Goal: Information Seeking & Learning: Find specific fact

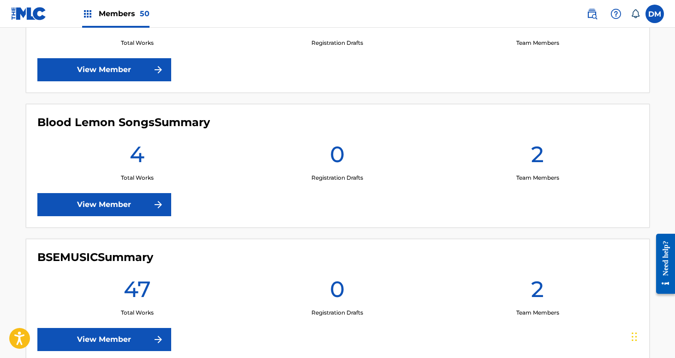
scroll to position [1268, 0]
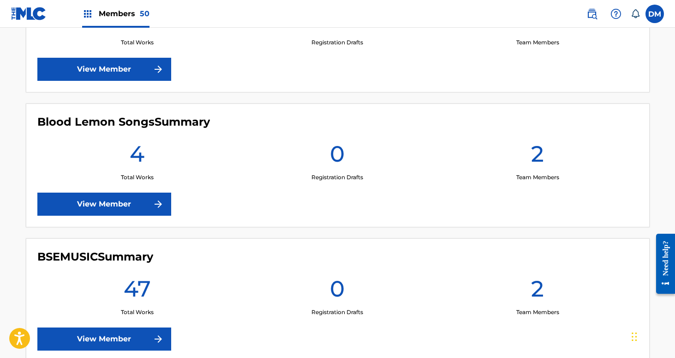
click at [136, 209] on link "View Member" at bounding box center [104, 203] width 134 height 23
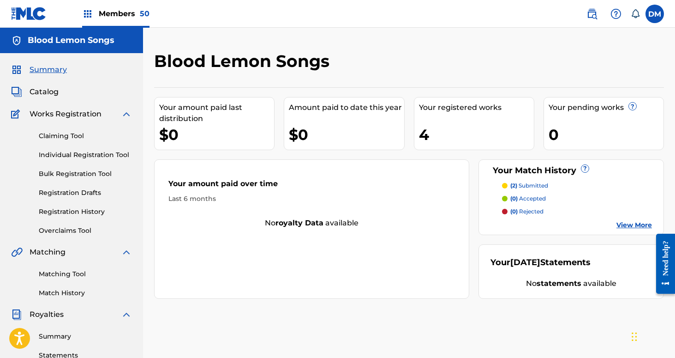
click at [536, 183] on p "(2) submitted" at bounding box center [529, 185] width 38 height 8
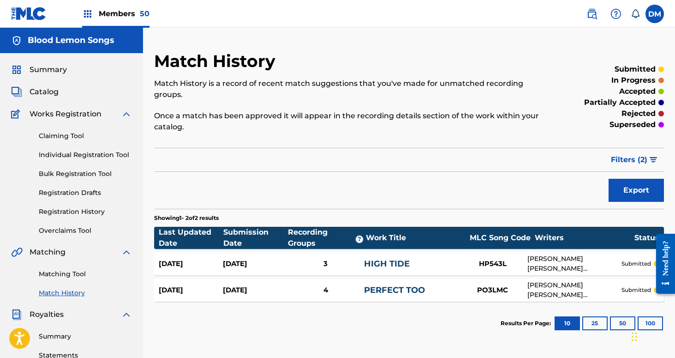
click at [55, 274] on link "Matching Tool" at bounding box center [85, 274] width 93 height 10
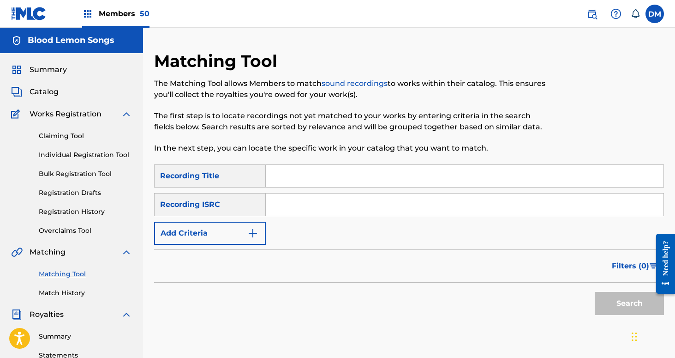
click at [226, 237] on button "Add Criteria" at bounding box center [210, 232] width 112 height 23
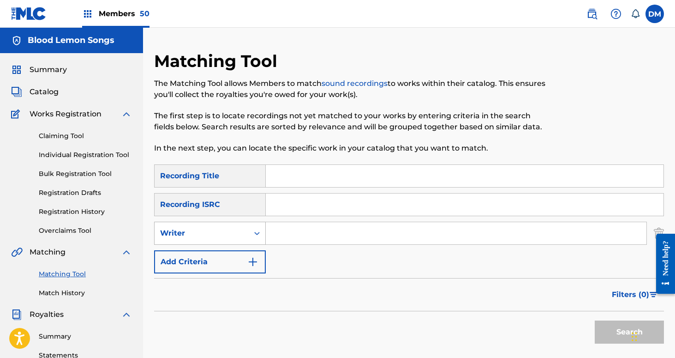
click at [224, 240] on div "Writer" at bounding box center [202, 233] width 94 height 18
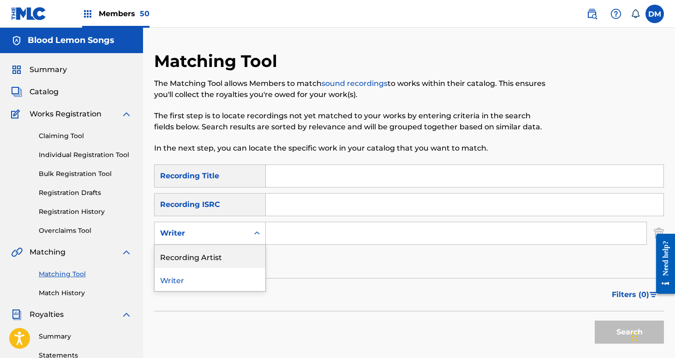
click at [224, 257] on div "Recording Artist" at bounding box center [210, 256] width 111 height 23
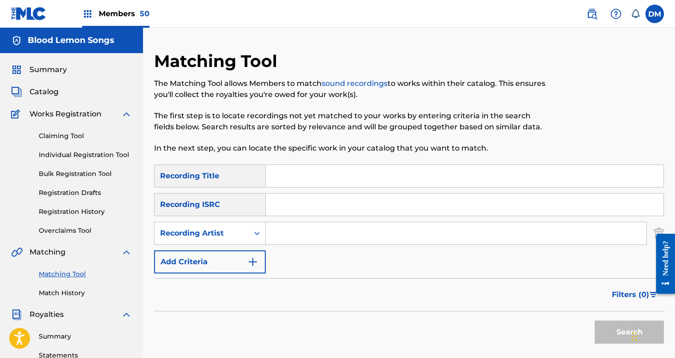
click at [275, 239] on input "Search Form" at bounding box center [456, 233] width 381 height 22
type input "the symposium"
click at [595, 320] on button "Search" at bounding box center [629, 331] width 69 height 23
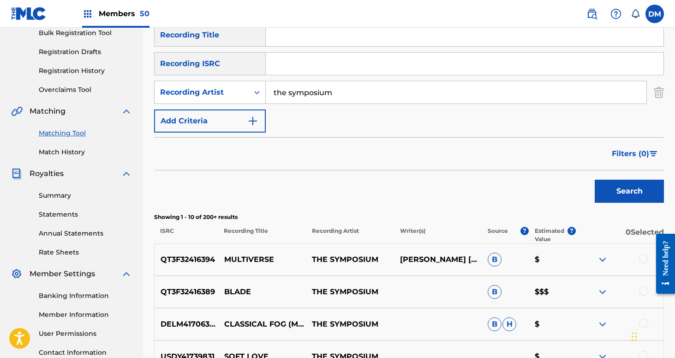
scroll to position [232, 0]
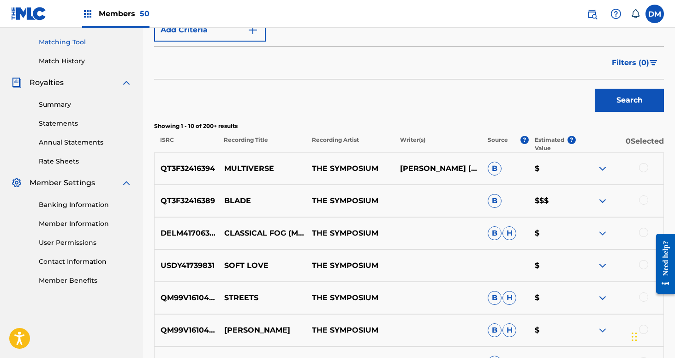
click at [634, 57] on span "Filters ( 0 )" at bounding box center [630, 62] width 37 height 11
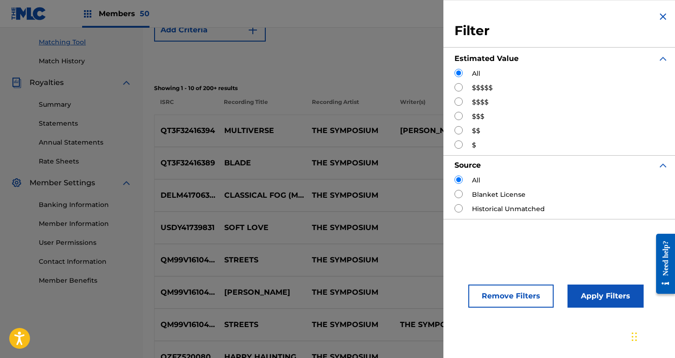
click at [489, 82] on div "All $$$$$ $$$$ $$$ $$ $" at bounding box center [561, 109] width 214 height 81
click at [486, 88] on label "$$$$$" at bounding box center [482, 88] width 21 height 10
click at [458, 86] on input "Search Form" at bounding box center [458, 87] width 8 height 8
radio input "true"
click at [581, 298] on button "Apply Filters" at bounding box center [605, 295] width 76 height 23
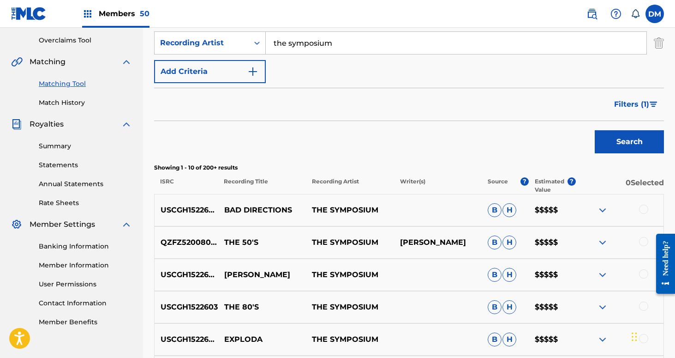
scroll to position [189, 0]
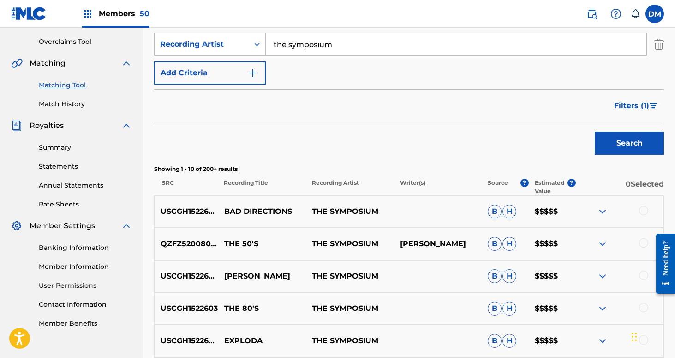
click at [646, 108] on span "Filters ( 1 )" at bounding box center [631, 105] width 35 height 11
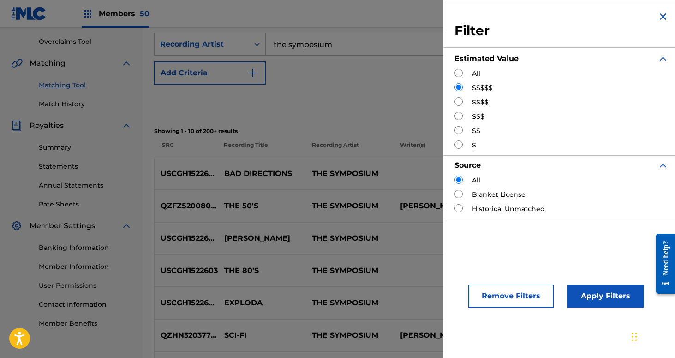
click at [467, 104] on div "$$$$" at bounding box center [561, 102] width 214 height 10
click at [457, 101] on input "Search Form" at bounding box center [458, 101] width 8 height 8
radio input "true"
click at [596, 300] on button "Apply Filters" at bounding box center [605, 295] width 76 height 23
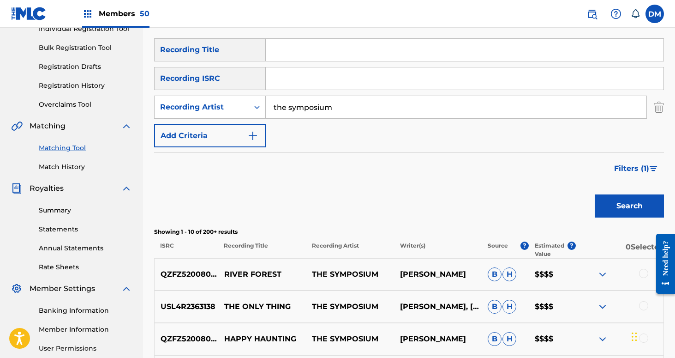
scroll to position [0, 0]
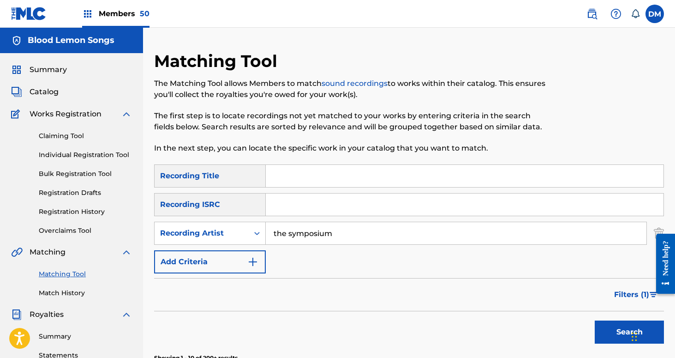
click at [587, 8] on img at bounding box center [591, 13] width 11 height 11
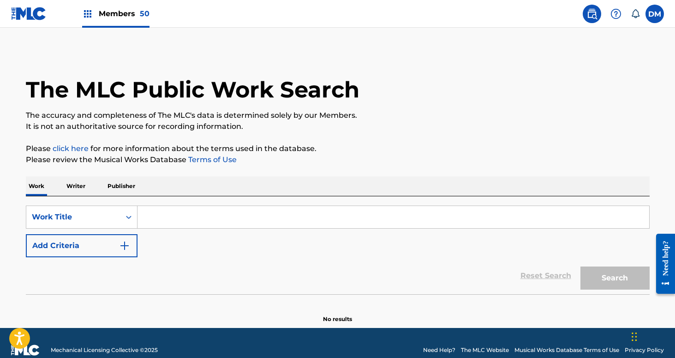
click at [185, 218] on input "Search Form" at bounding box center [393, 217] width 512 height 22
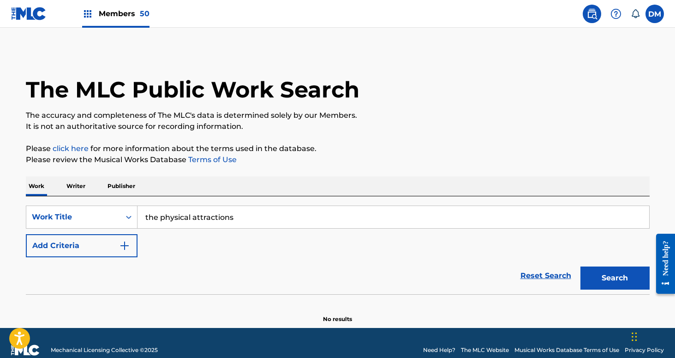
type input "the physical attractions"
click at [621, 287] on button "Search" at bounding box center [614, 277] width 69 height 23
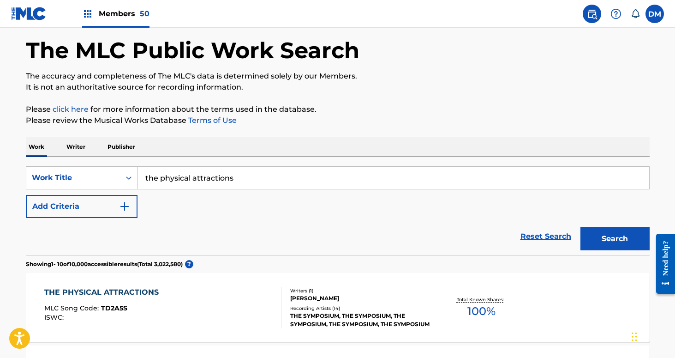
scroll to position [68, 0]
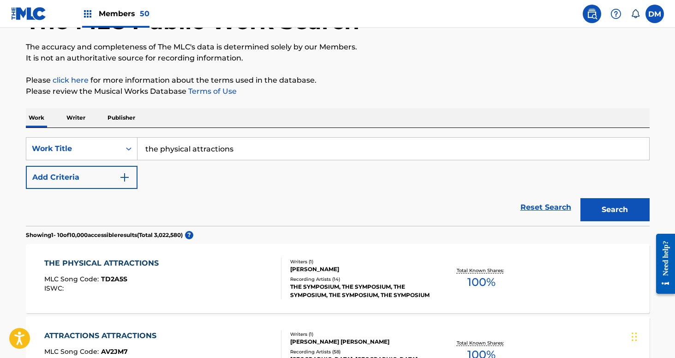
click at [367, 275] on div "Recording Artists ( 14 )" at bounding box center [359, 278] width 139 height 7
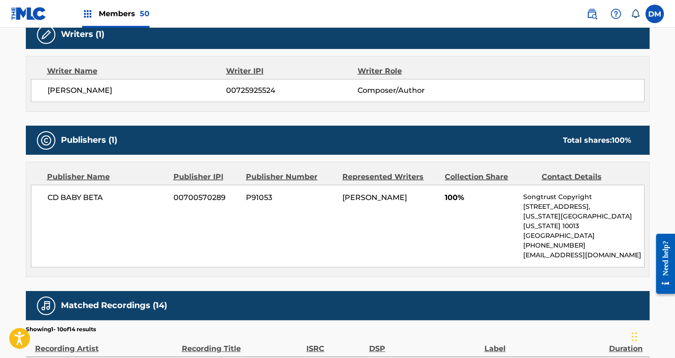
scroll to position [306, 0]
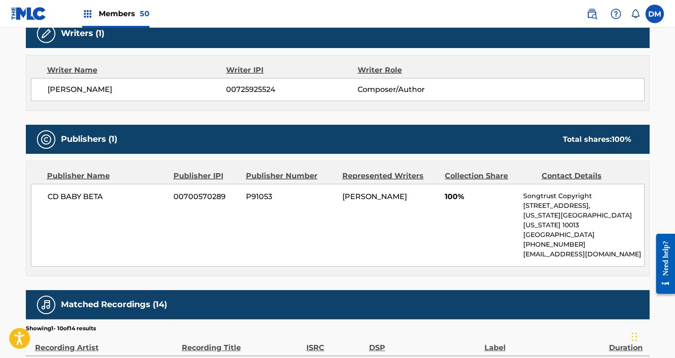
click at [251, 87] on span "00725925524" at bounding box center [291, 89] width 131 height 11
copy span "00725925524"
click at [648, 20] on label at bounding box center [654, 14] width 18 height 18
click at [655, 14] on input "DM Daniel Mistich dan@soothsayer.media Notification Preferences Profile Log out" at bounding box center [655, 14] width 0 height 0
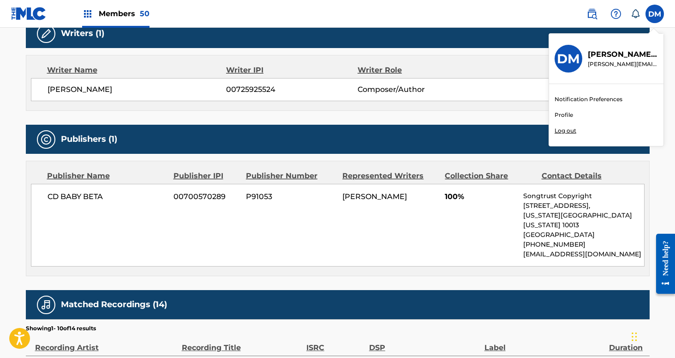
click at [560, 132] on p "Log out" at bounding box center [566, 130] width 22 height 8
click at [655, 14] on input "DM Daniel Mistich dan@soothsayer.media Notification Preferences Profile Log out" at bounding box center [655, 14] width 0 height 0
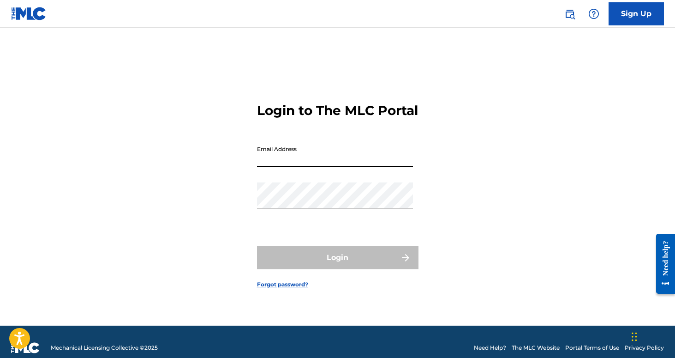
click at [303, 167] on input "Email Address" at bounding box center [335, 154] width 156 height 26
click at [274, 167] on input "Email Address" at bounding box center [335, 154] width 156 height 26
type input "dan@royaltyone.xyz"
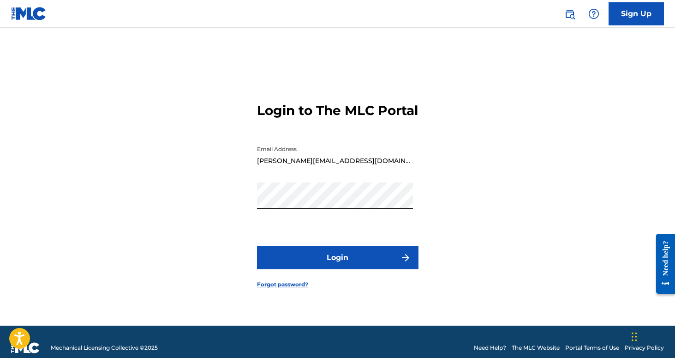
click at [363, 254] on button "Login" at bounding box center [337, 257] width 161 height 23
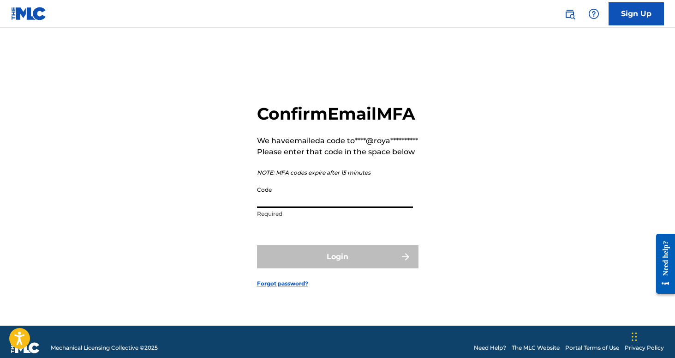
click at [323, 208] on input "Code" at bounding box center [335, 194] width 156 height 26
paste input "236214"
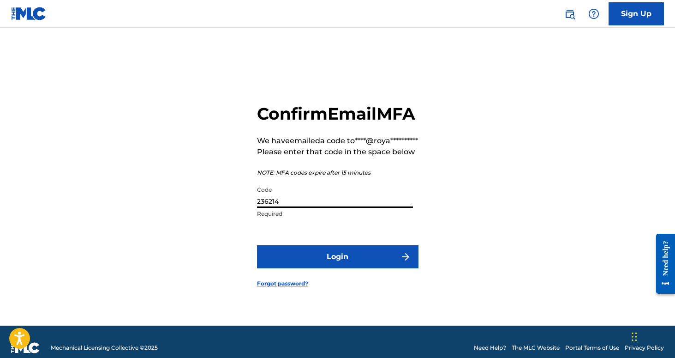
type input "236214"
click at [257, 245] on button "Login" at bounding box center [337, 256] width 161 height 23
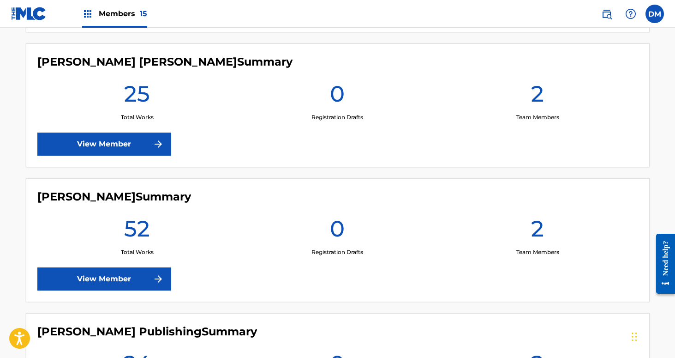
scroll to position [1472, 0]
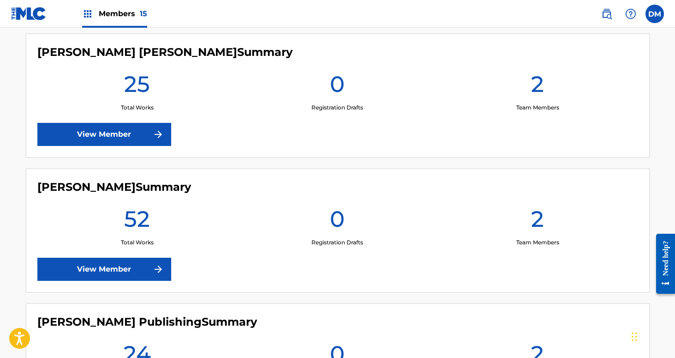
click at [139, 263] on link "View Member" at bounding box center [104, 268] width 134 height 23
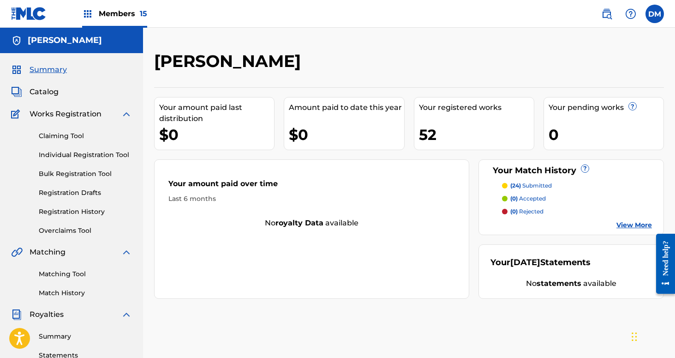
scroll to position [1472, 0]
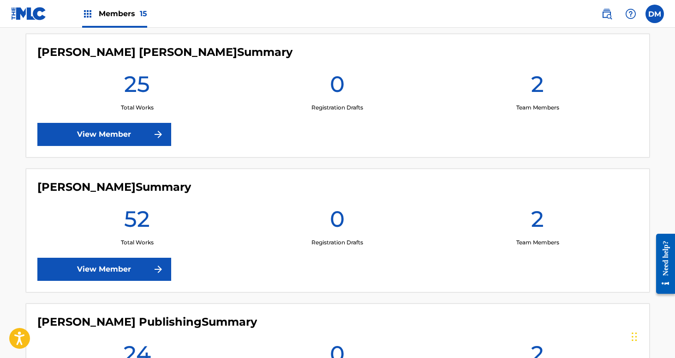
click at [143, 133] on link "View Member" at bounding box center [104, 134] width 134 height 23
